Goal: Task Accomplishment & Management: Use online tool/utility

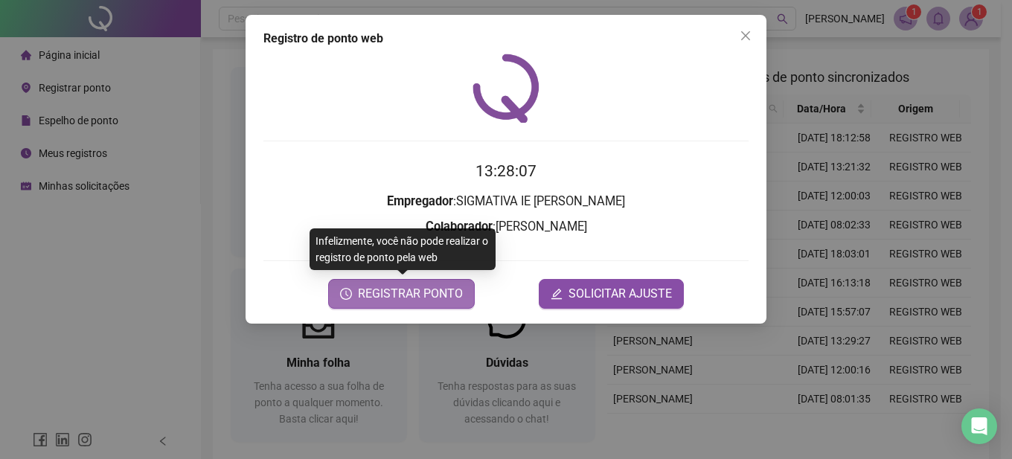
click at [447, 293] on span "REGISTRAR PONTO" at bounding box center [410, 294] width 105 height 18
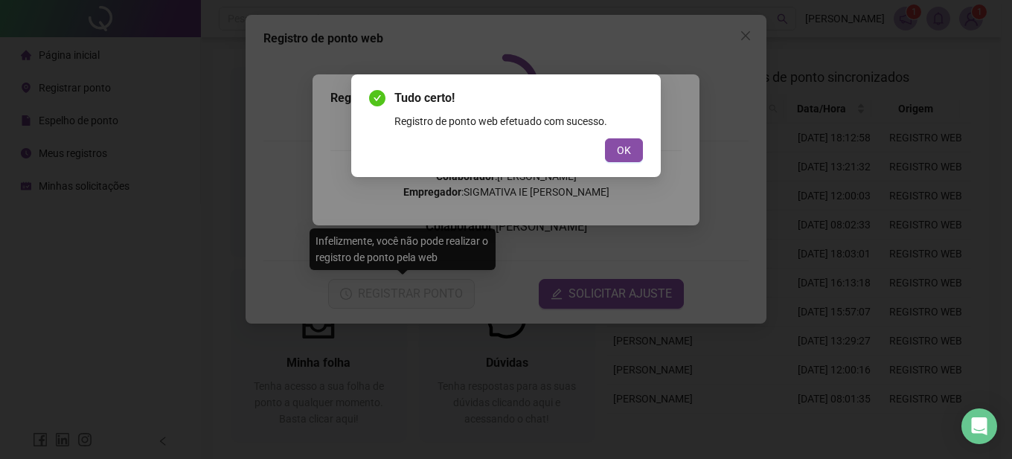
click at [629, 165] on div "Tudo certo! Registro de ponto web efetuado com sucesso. OK" at bounding box center [505, 125] width 309 height 103
click at [629, 162] on div "Tudo certo! Registro de ponto web efetuado com sucesso. OK" at bounding box center [505, 125] width 309 height 103
click at [629, 155] on span "OK" at bounding box center [624, 150] width 14 height 16
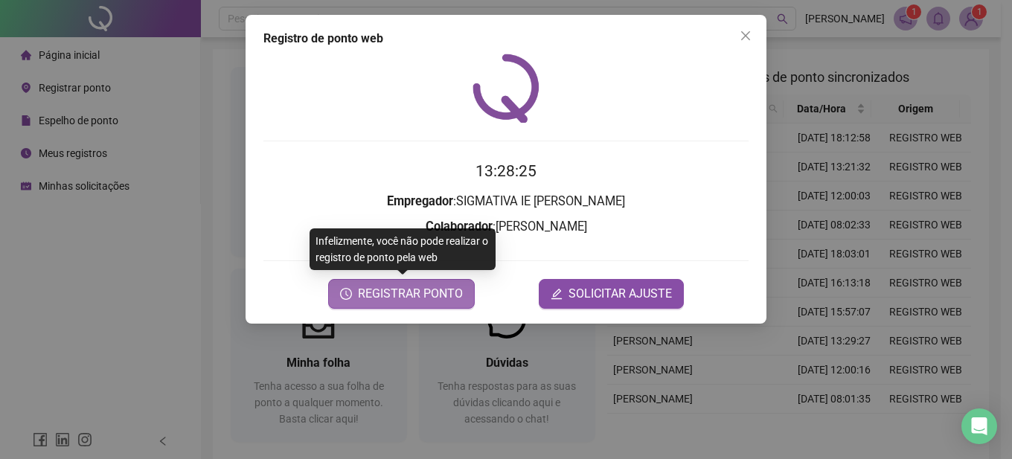
click at [404, 295] on span "REGISTRAR PONTO" at bounding box center [410, 294] width 105 height 18
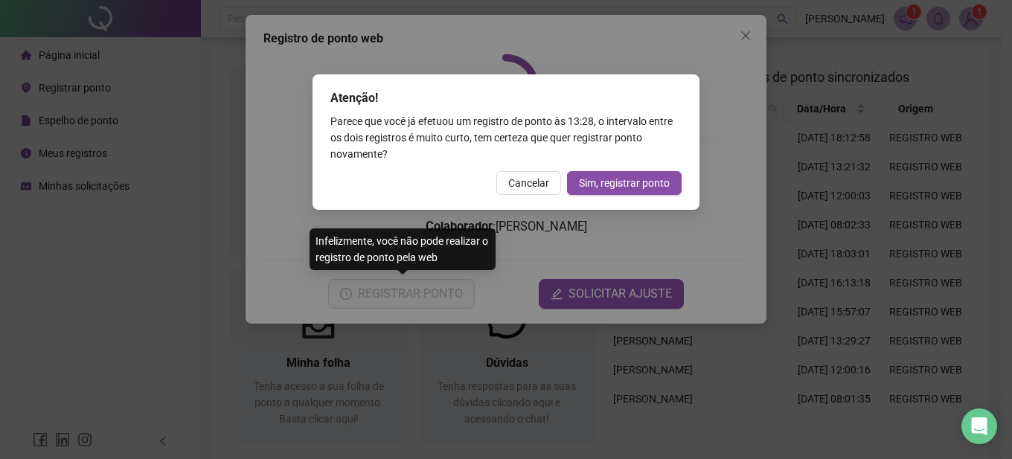
click at [541, 196] on div "Atenção! Parece que você já efetuou um registro de ponto às 13:28 , o intervalo…" at bounding box center [505, 141] width 387 height 135
click at [537, 182] on span "Cancelar" at bounding box center [528, 183] width 41 height 16
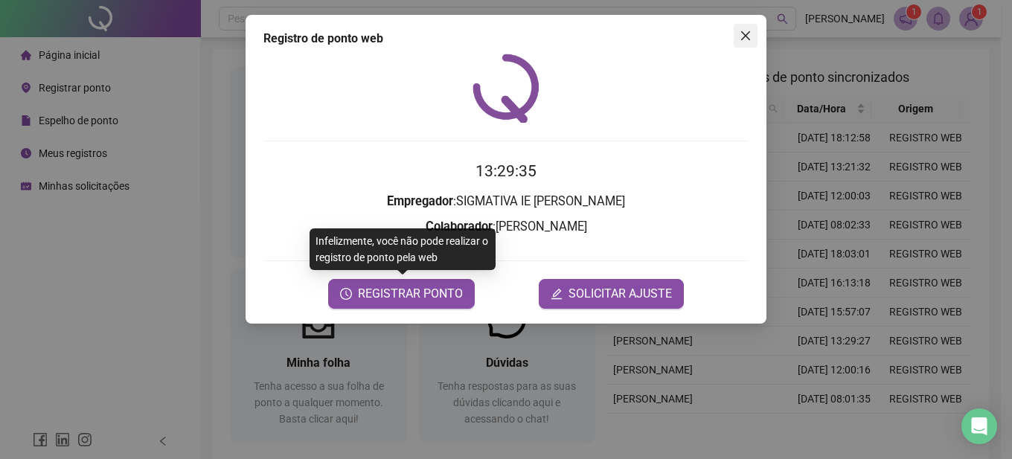
click at [742, 43] on button "Close" at bounding box center [745, 36] width 24 height 24
